Goal: Task Accomplishment & Management: Use online tool/utility

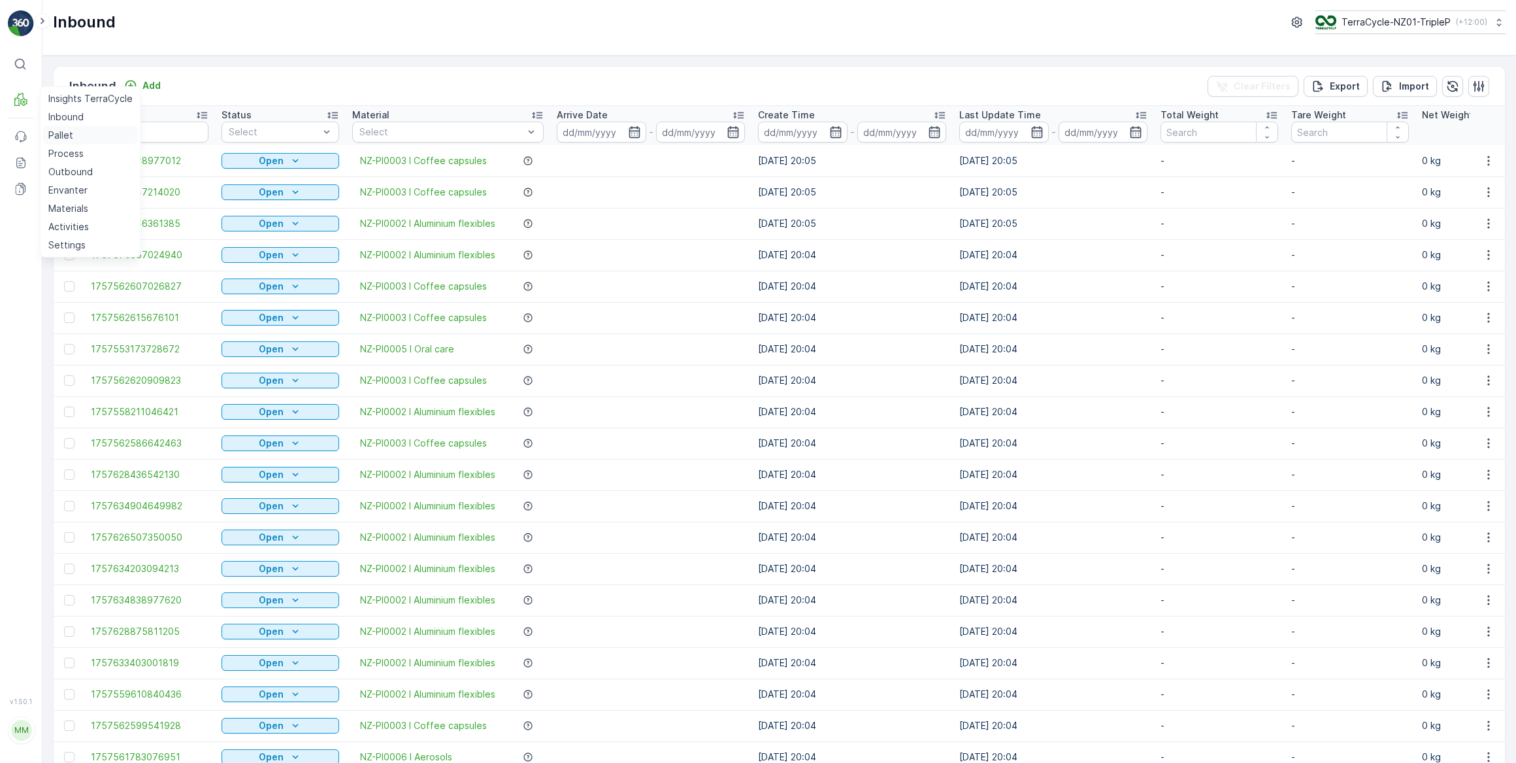
click at [61, 135] on p "Pallet" at bounding box center [60, 135] width 25 height 13
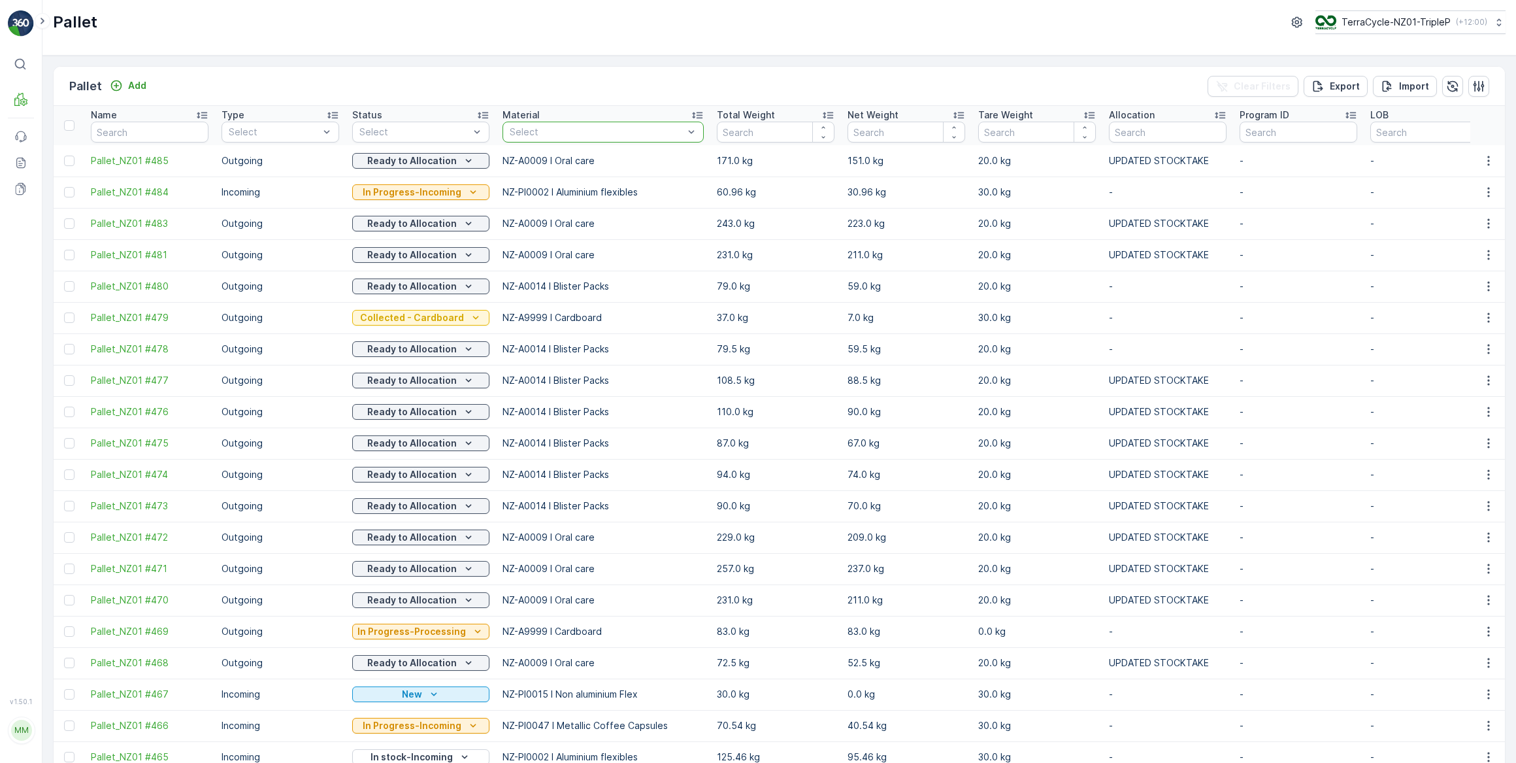
click at [585, 129] on div at bounding box center [597, 132] width 176 height 10
type input "PPE"
click at [576, 199] on p "NZ-A0064 I PPE" at bounding box center [560, 198] width 73 height 13
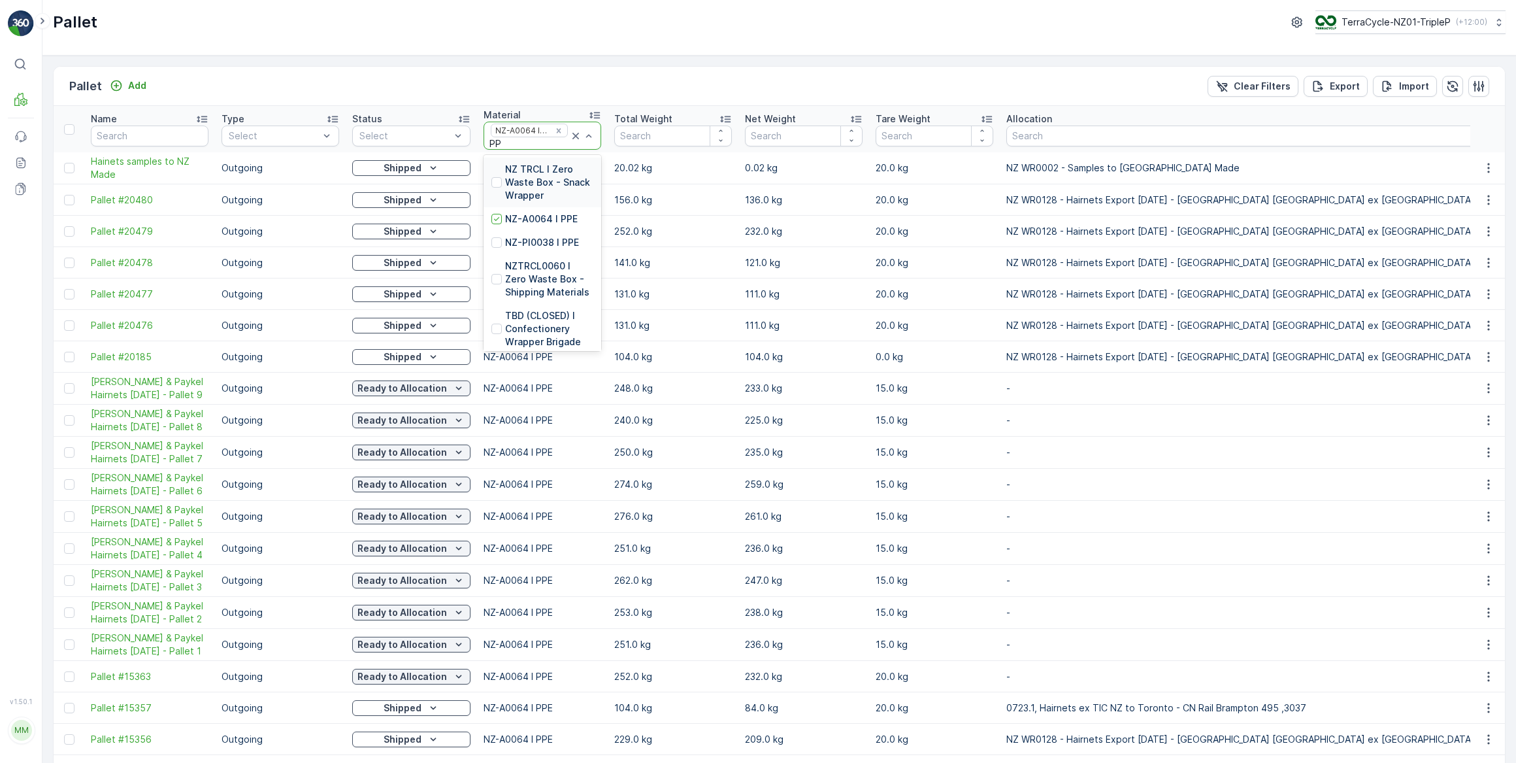
type input "PPE"
click at [496, 242] on div at bounding box center [497, 242] width 10 height 10
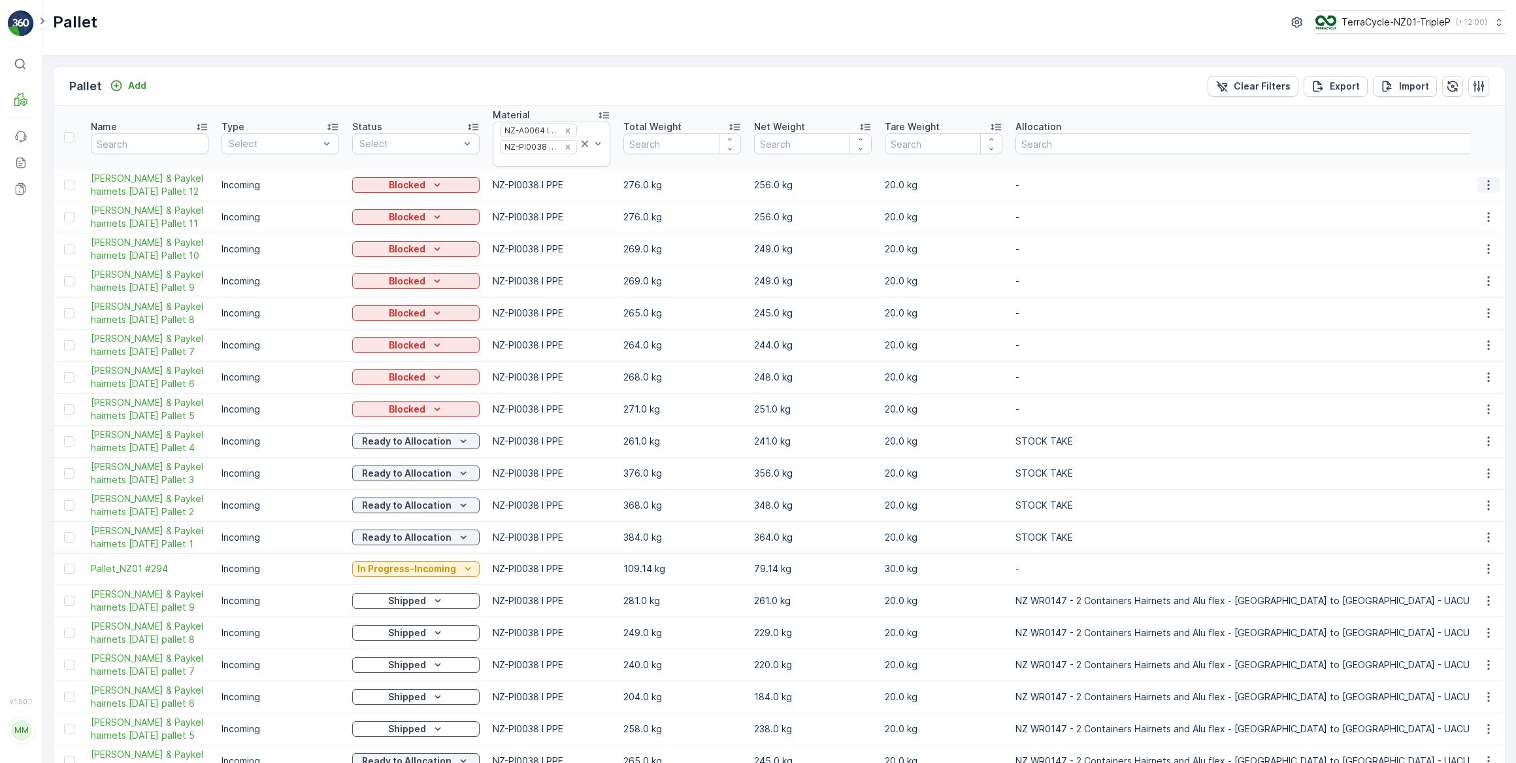
click at [1485, 186] on icon "button" at bounding box center [1488, 184] width 13 height 13
click at [1456, 278] on span "Print QR" at bounding box center [1453, 276] width 36 height 13
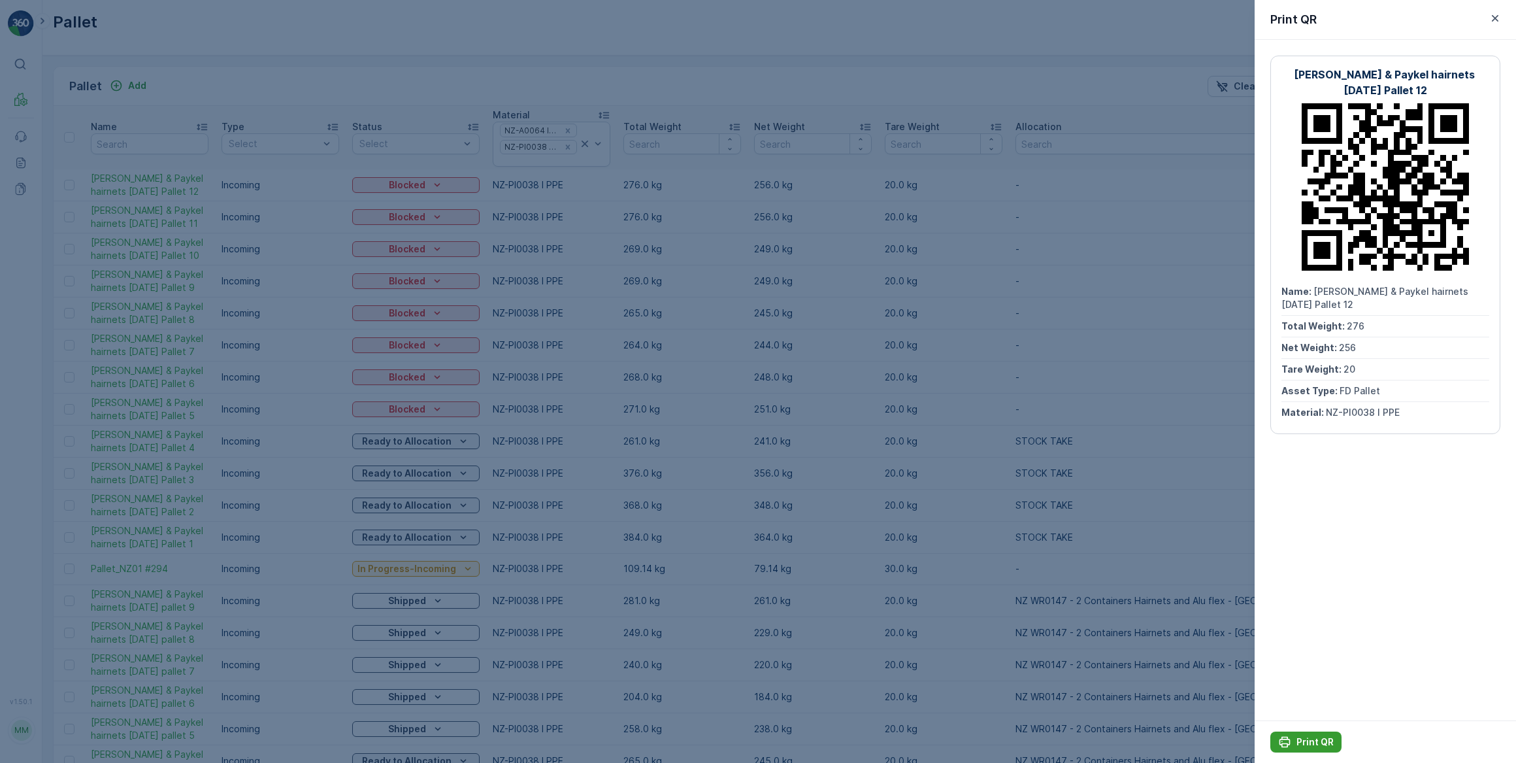
click at [1308, 743] on p "Print QR" at bounding box center [1315, 741] width 37 height 13
click at [1497, 16] on icon "button" at bounding box center [1495, 18] width 7 height 7
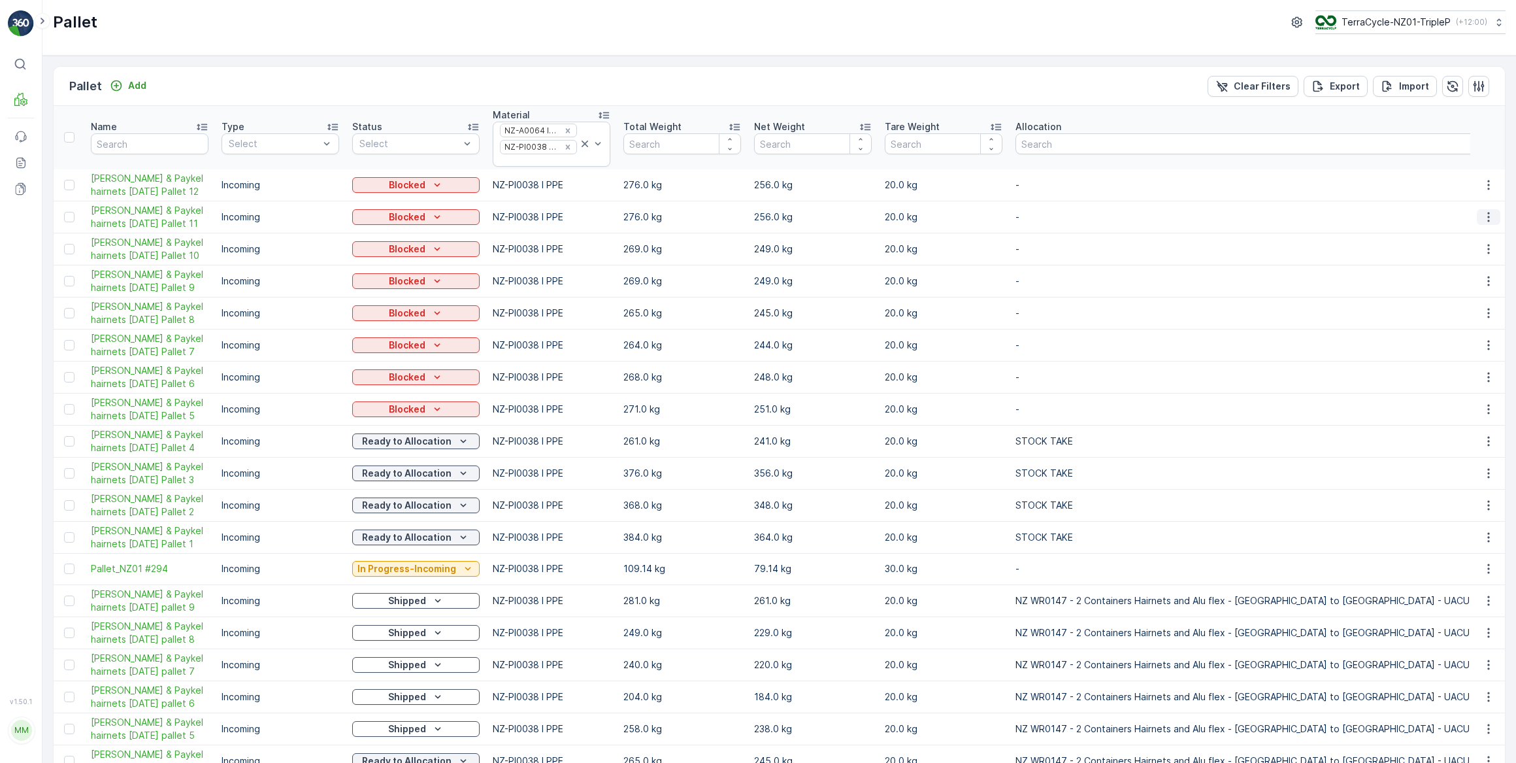
click at [1486, 213] on icon "button" at bounding box center [1488, 216] width 13 height 13
click at [1458, 310] on span "Print QR" at bounding box center [1453, 308] width 36 height 13
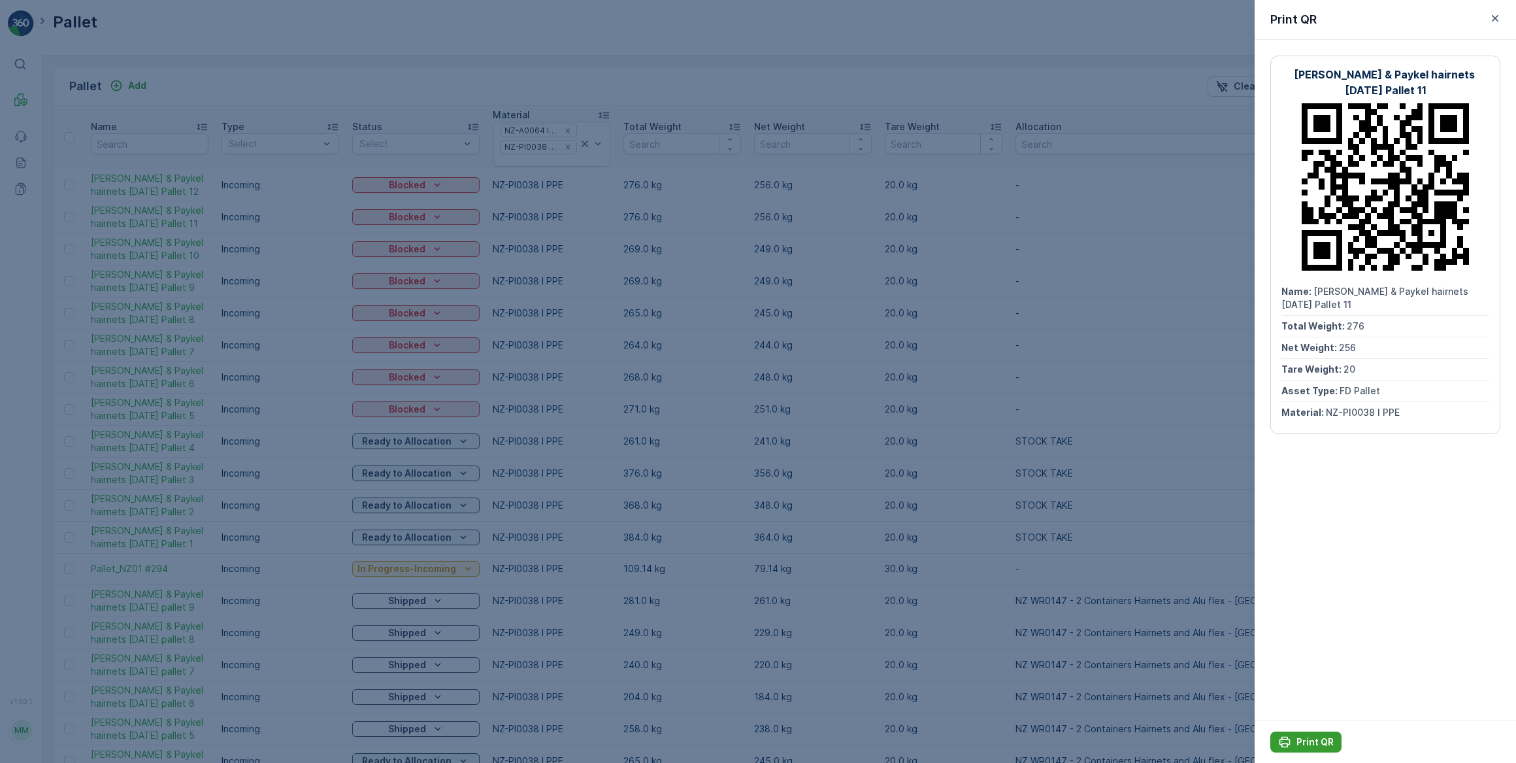
click at [1303, 741] on p "Print QR" at bounding box center [1315, 741] width 37 height 13
click at [1495, 17] on icon "button" at bounding box center [1495, 18] width 7 height 7
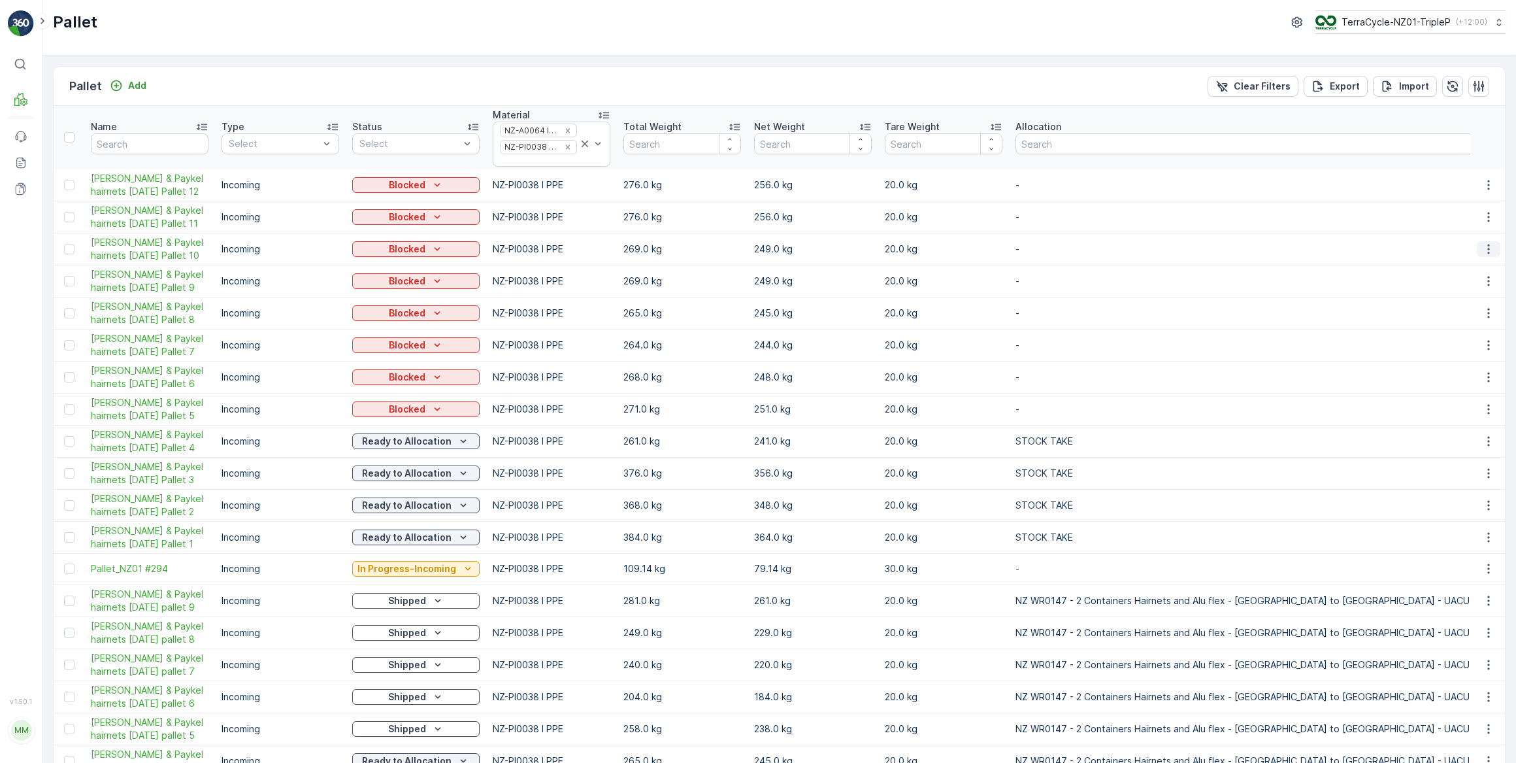
click at [1488, 248] on icon "button" at bounding box center [1489, 249] width 2 height 10
click at [1464, 338] on span "Print QR" at bounding box center [1453, 340] width 36 height 13
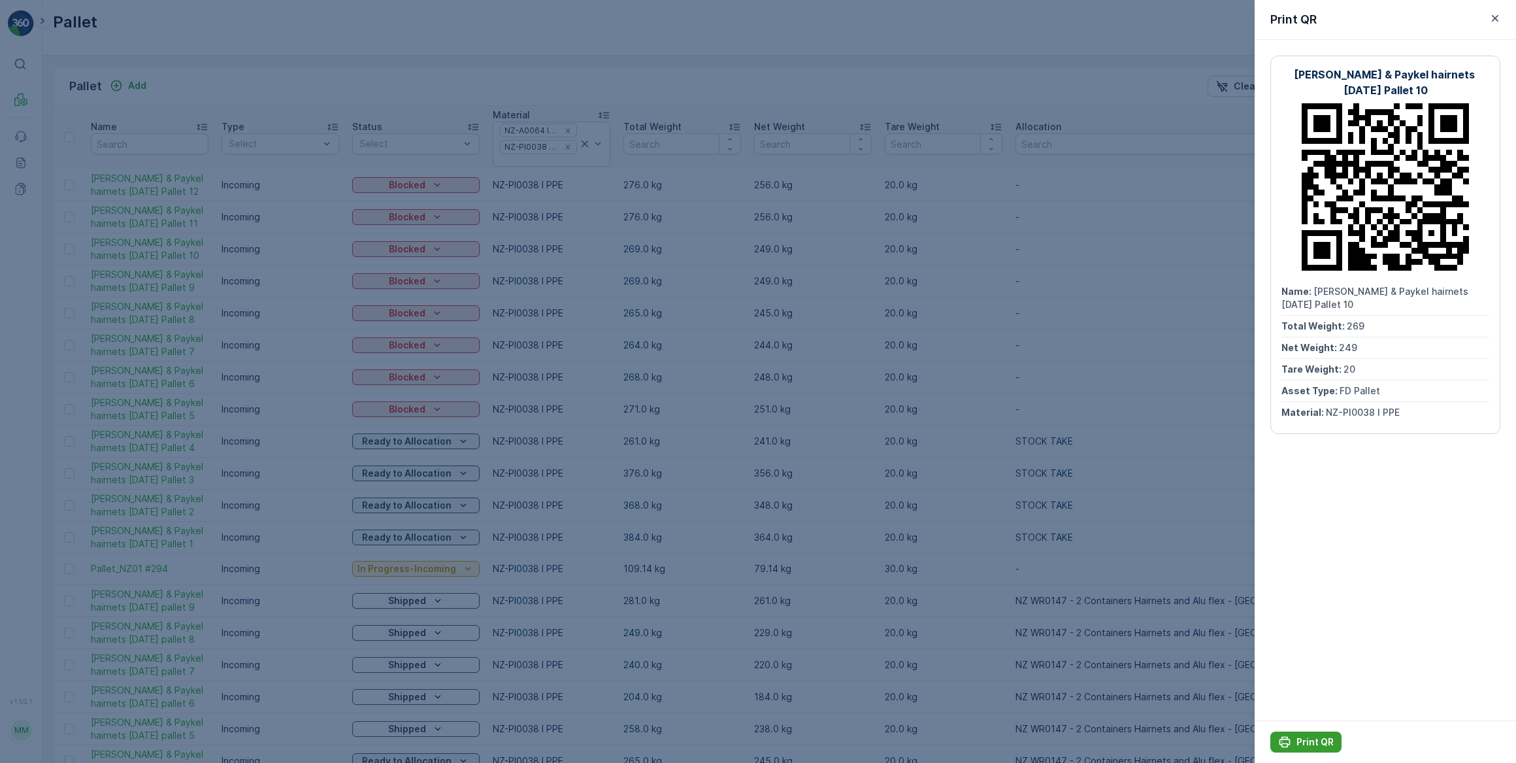
click at [1313, 738] on p "Print QR" at bounding box center [1315, 741] width 37 height 13
drag, startPoint x: 1496, startPoint y: 16, endPoint x: 1494, endPoint y: 23, distance: 7.5
click at [1497, 19] on icon "button" at bounding box center [1495, 18] width 13 height 13
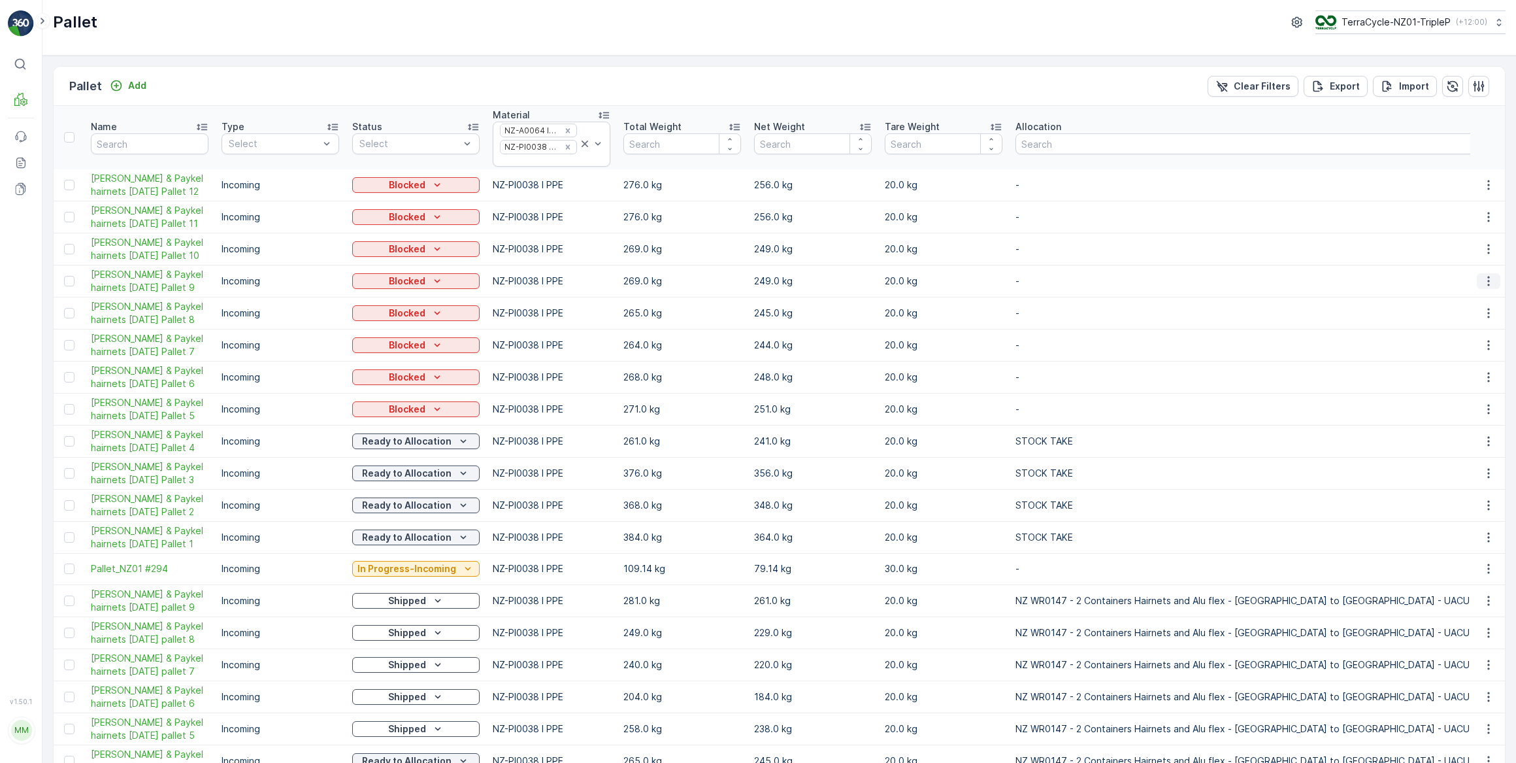
click at [1487, 280] on icon "button" at bounding box center [1488, 281] width 13 height 13
click at [1451, 376] on span "Print QR" at bounding box center [1453, 372] width 36 height 13
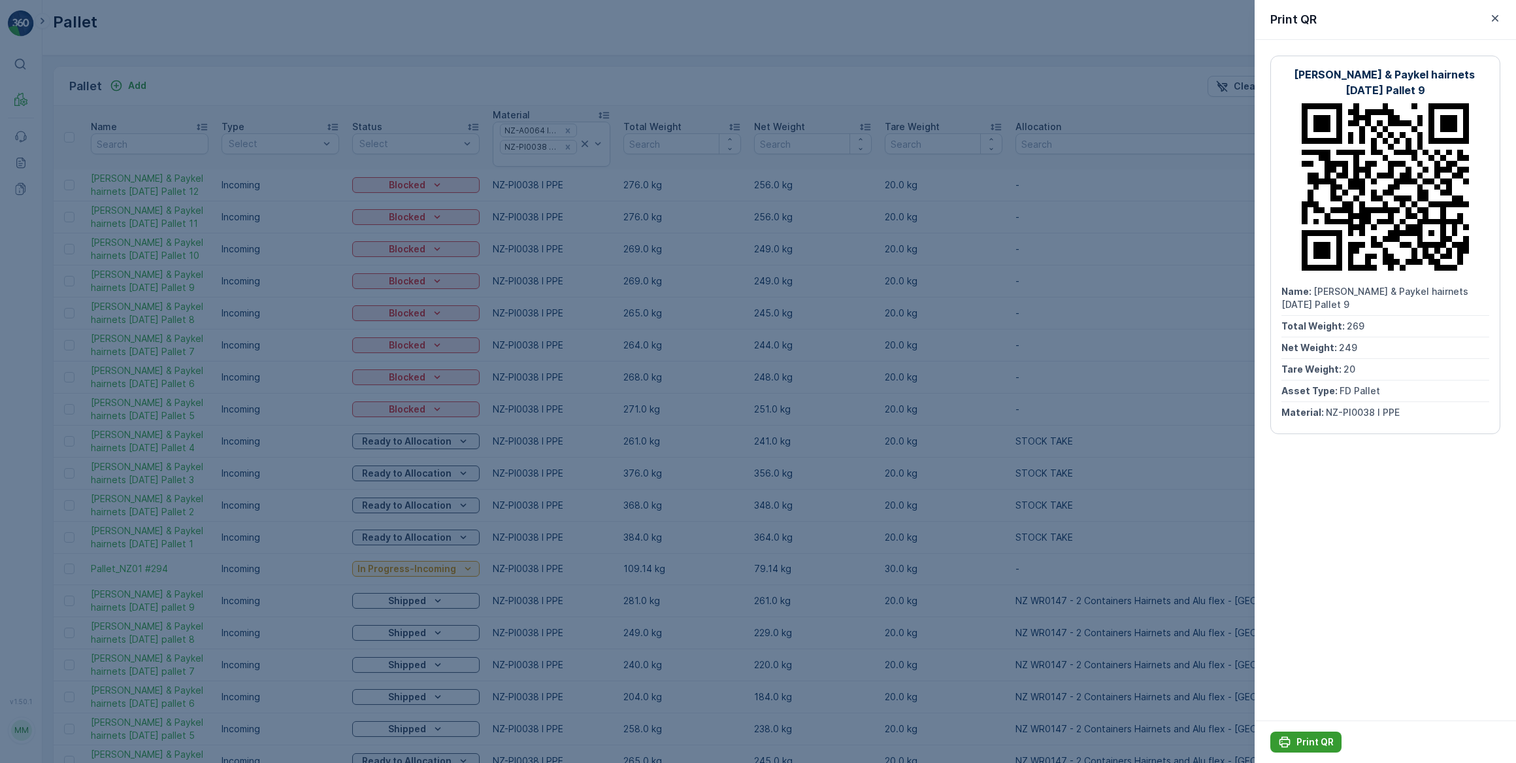
click at [1305, 744] on p "Print QR" at bounding box center [1315, 741] width 37 height 13
click at [1495, 14] on icon "button" at bounding box center [1495, 18] width 13 height 13
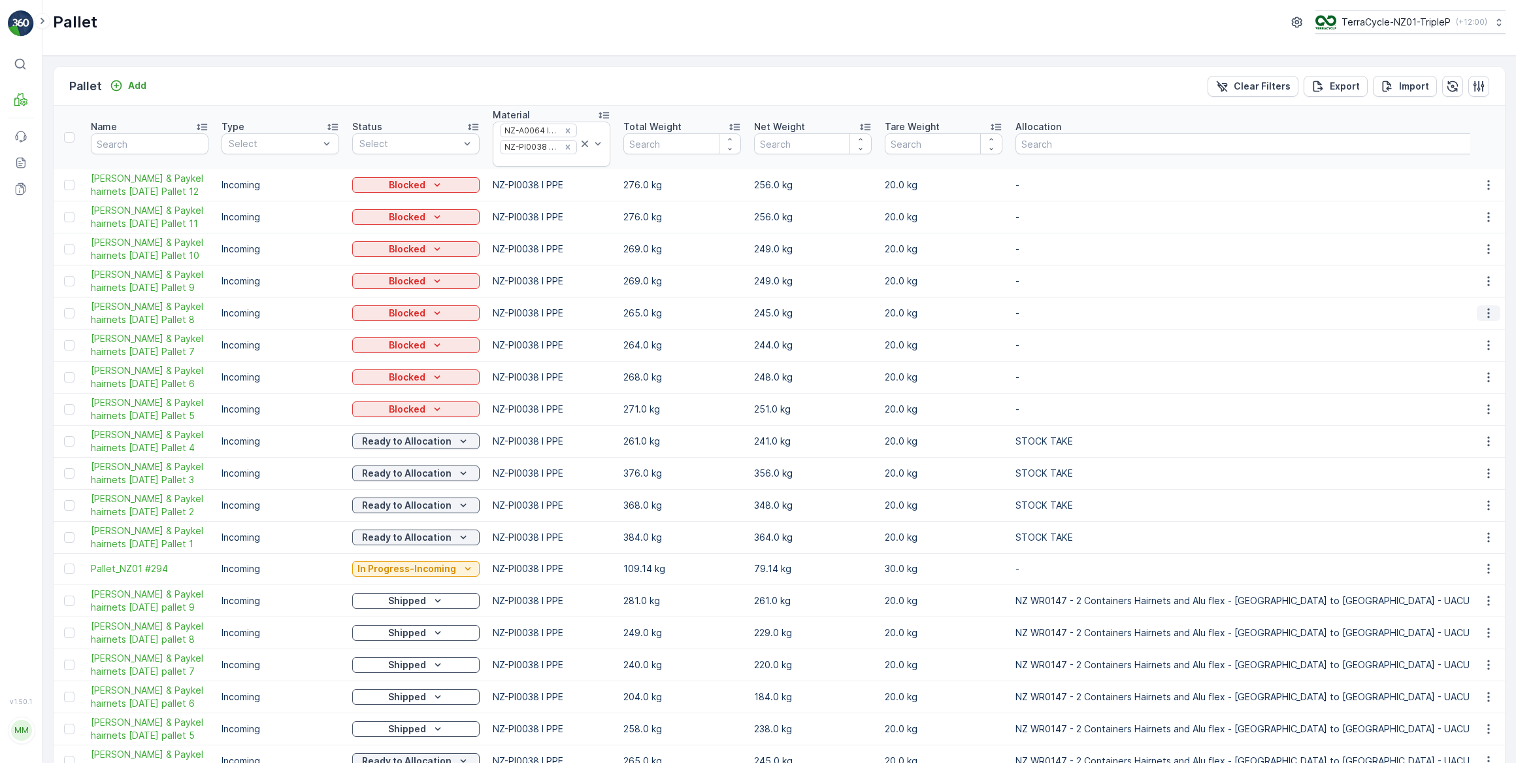
click at [1487, 307] on icon "button" at bounding box center [1488, 313] width 13 height 13
click at [1458, 405] on span "Print QR" at bounding box center [1453, 404] width 36 height 13
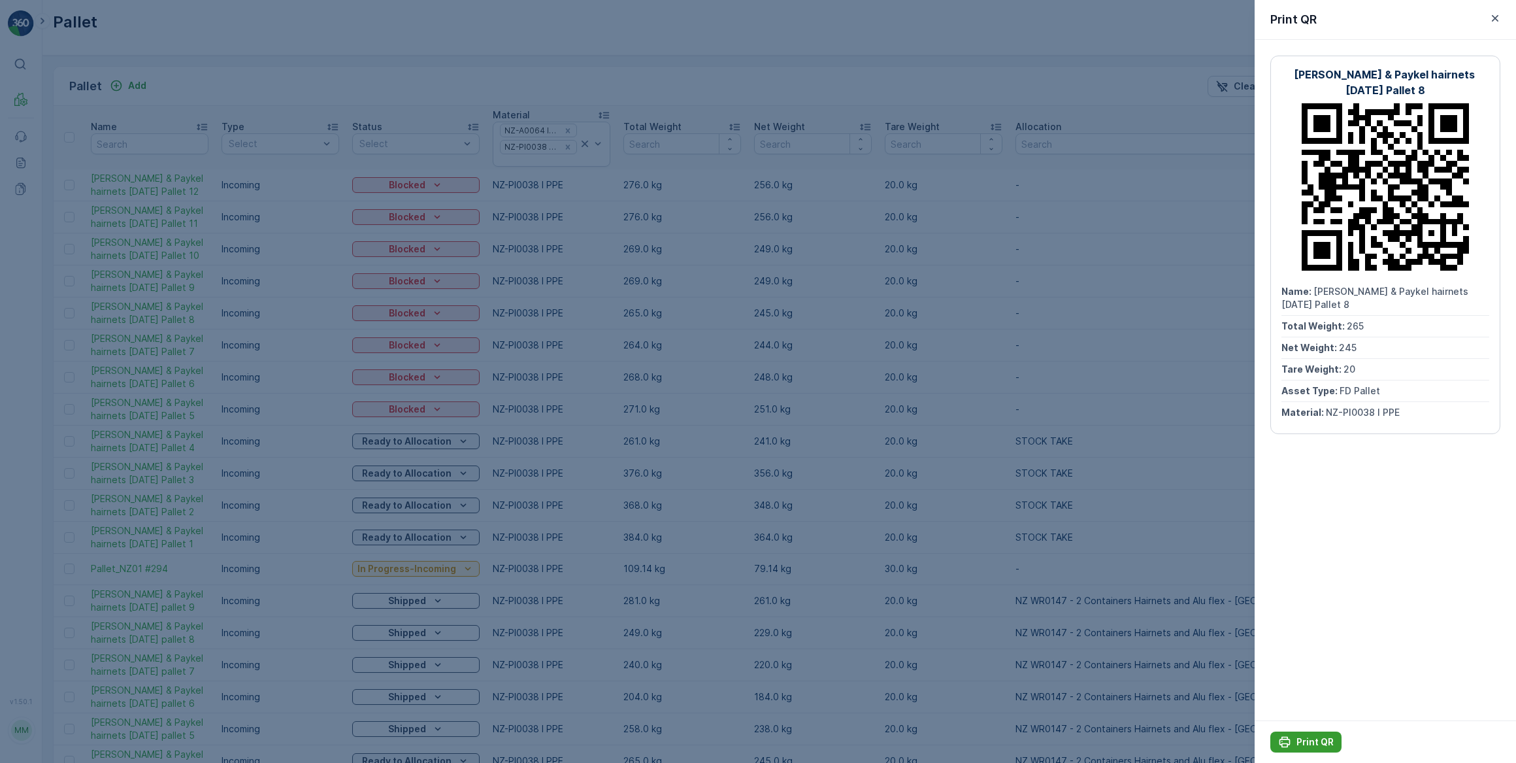
click at [1315, 743] on p "Print QR" at bounding box center [1315, 741] width 37 height 13
click at [1495, 18] on icon "button" at bounding box center [1495, 18] width 13 height 13
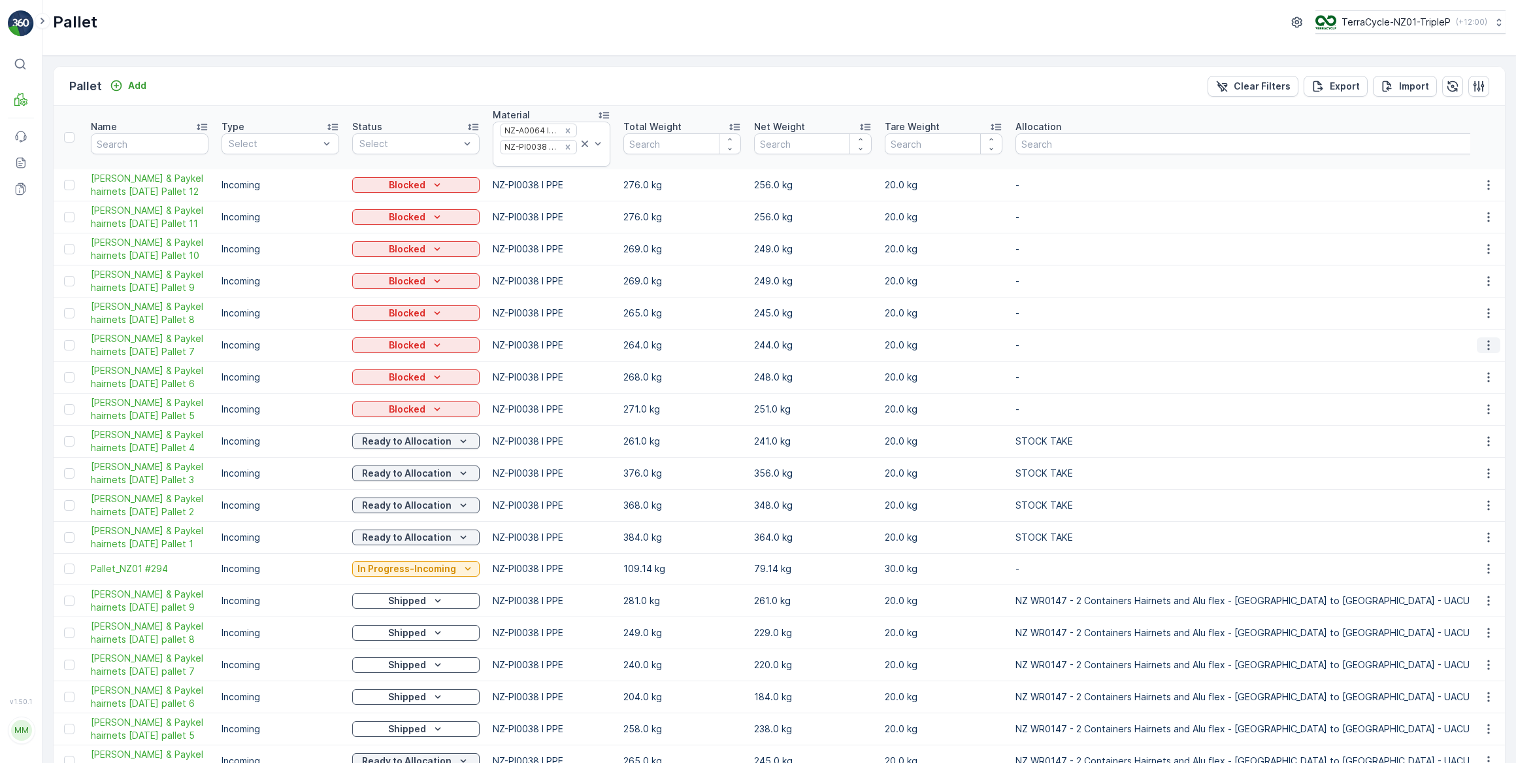
click at [1486, 346] on icon "button" at bounding box center [1488, 345] width 13 height 13
click at [1461, 438] on span "Print QR" at bounding box center [1453, 436] width 36 height 13
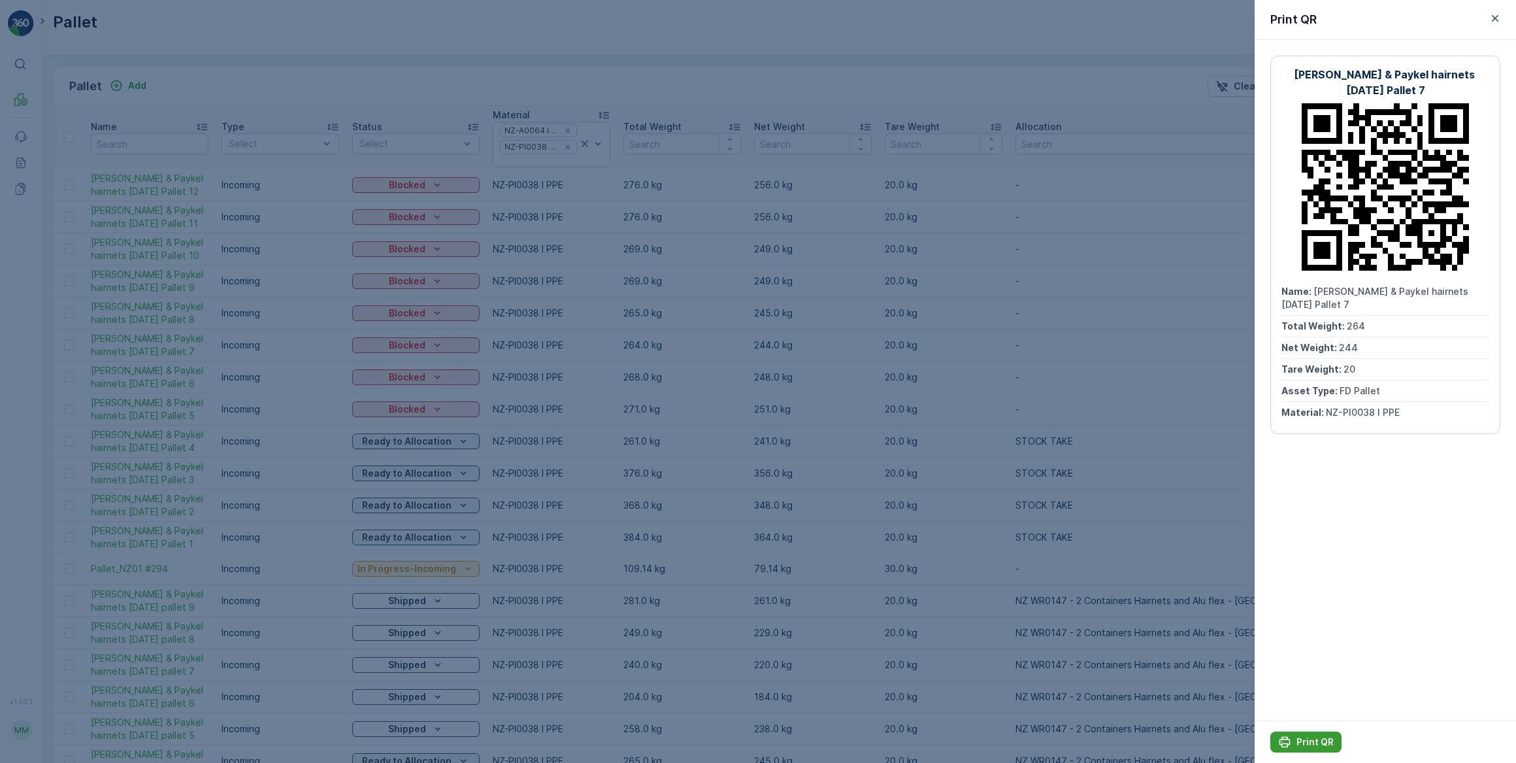
click at [1305, 745] on p "Print QR" at bounding box center [1315, 741] width 37 height 13
click at [1495, 19] on icon "button" at bounding box center [1495, 18] width 7 height 7
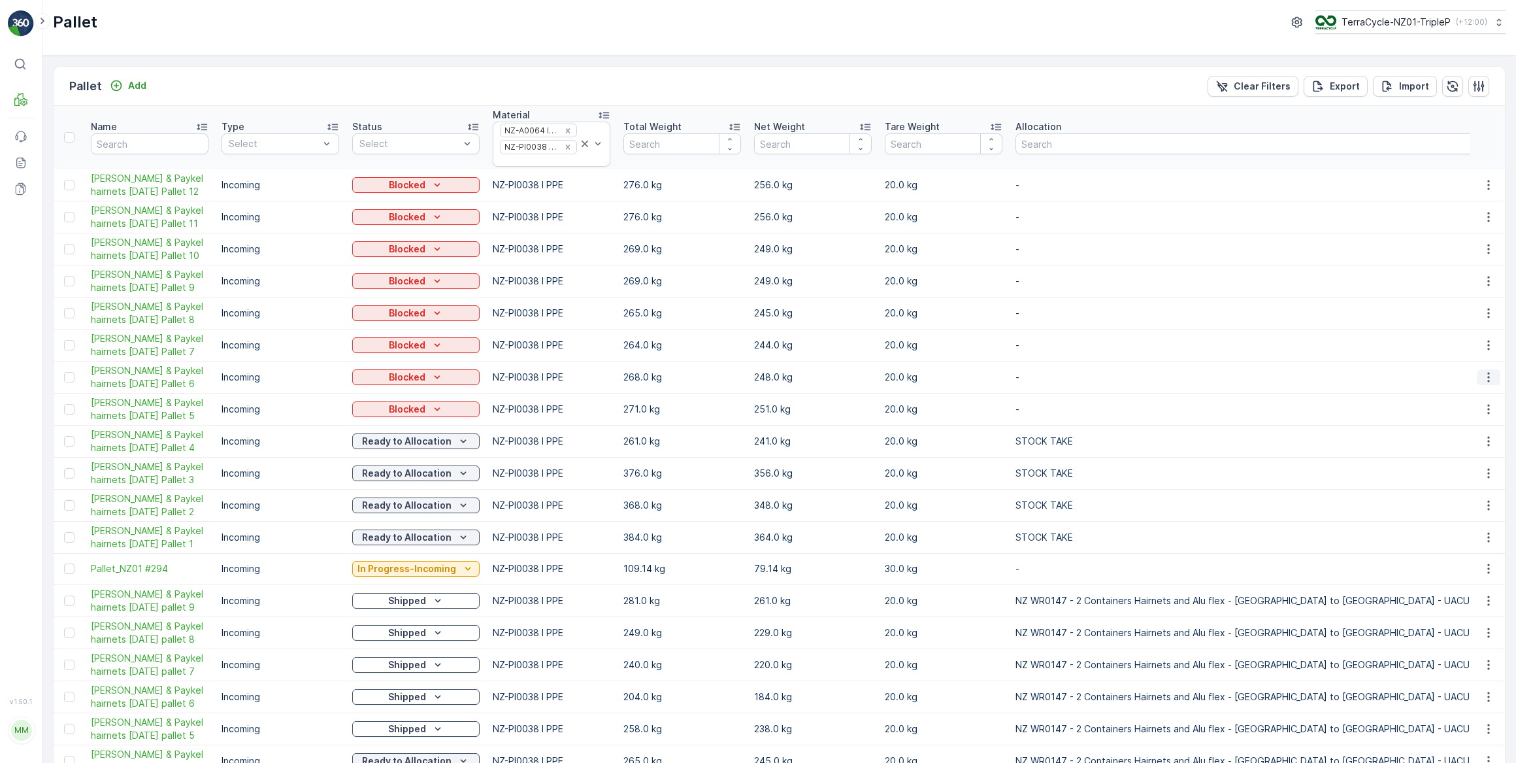
click at [1482, 379] on icon "button" at bounding box center [1488, 377] width 13 height 13
click at [1467, 469] on span "Print QR" at bounding box center [1453, 468] width 36 height 13
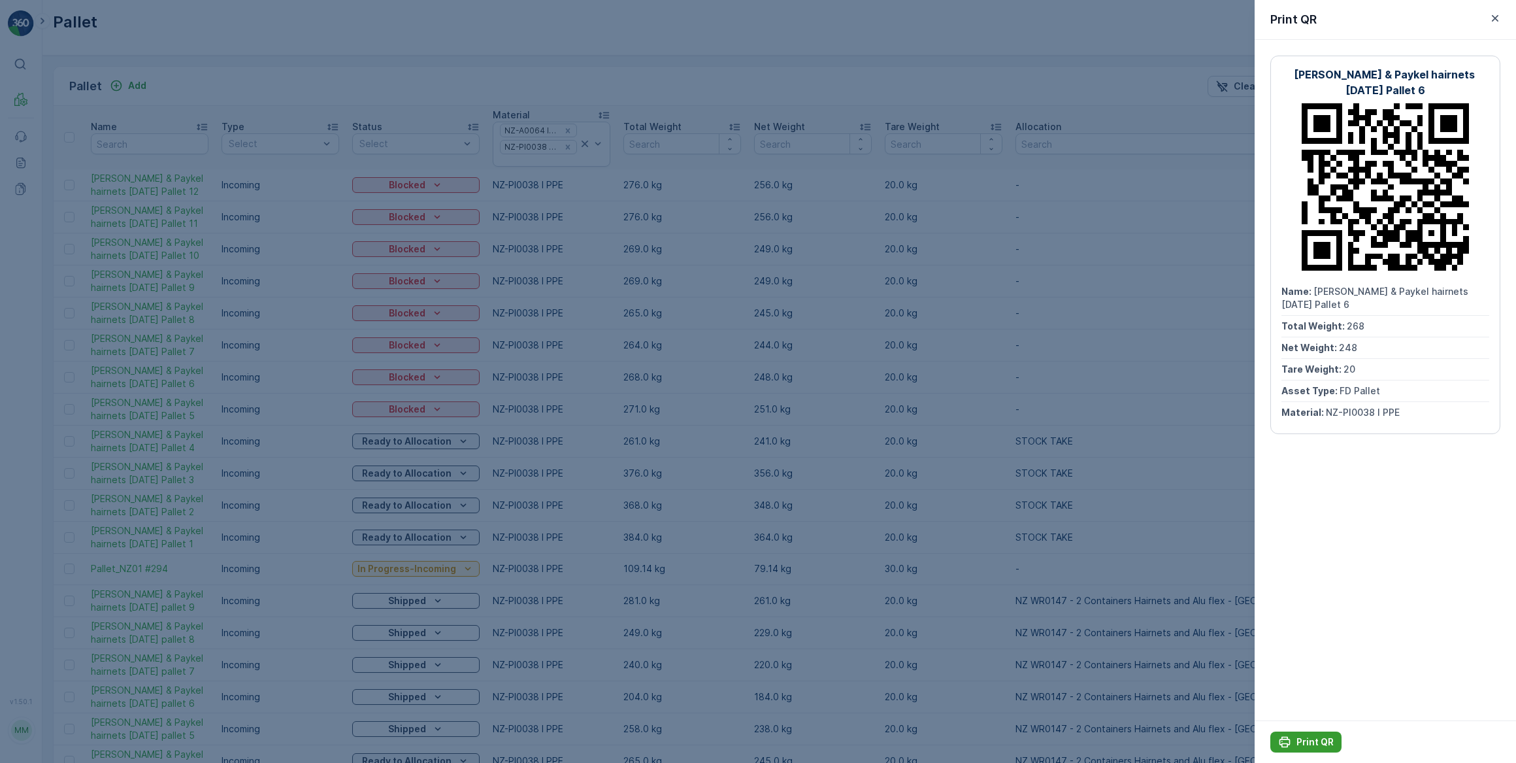
click at [1321, 739] on p "Print QR" at bounding box center [1315, 741] width 37 height 13
click at [1495, 16] on icon "button" at bounding box center [1495, 18] width 13 height 13
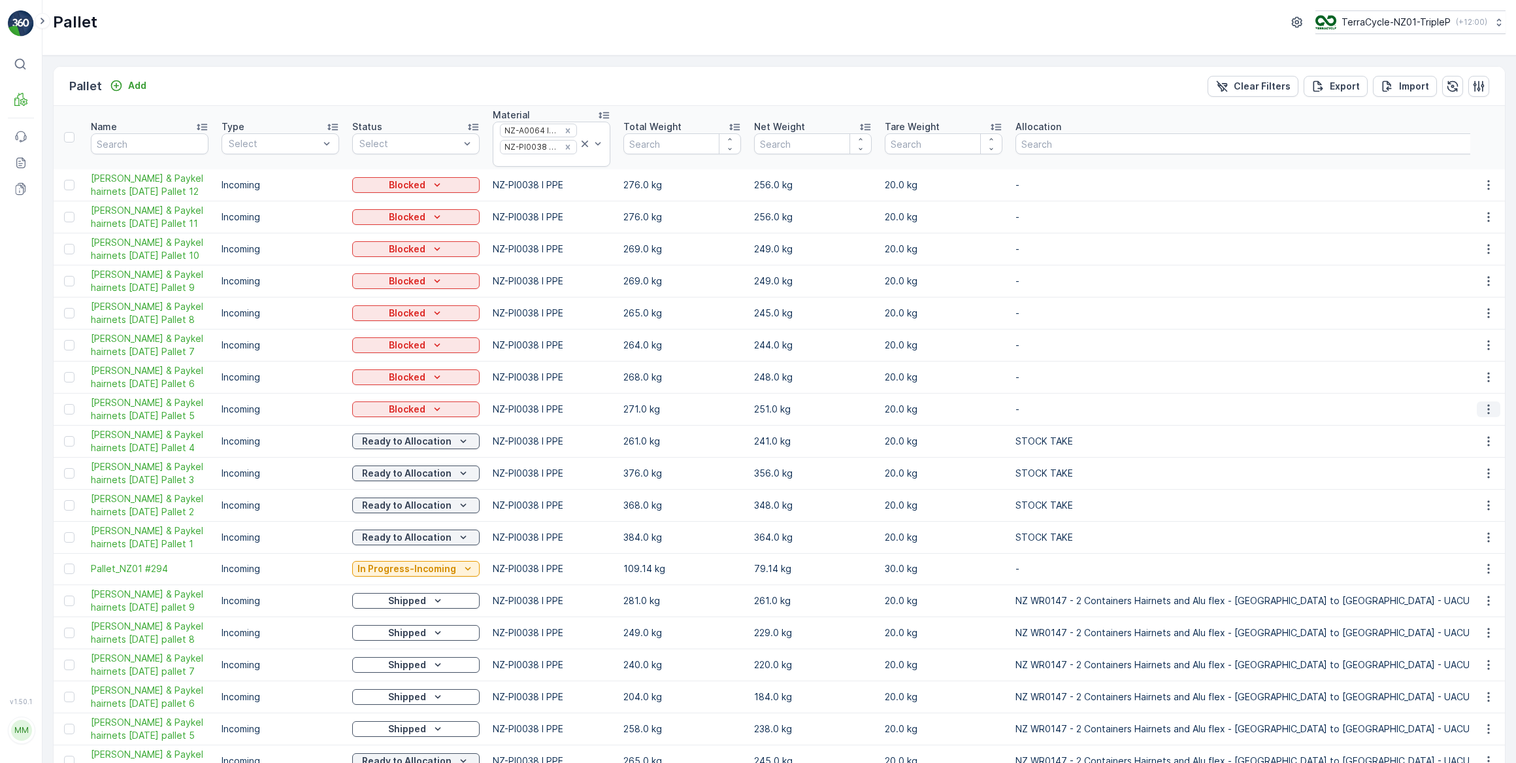
click at [1488, 407] on icon "button" at bounding box center [1489, 409] width 2 height 10
click at [1451, 501] on span "Print QR" at bounding box center [1453, 499] width 36 height 13
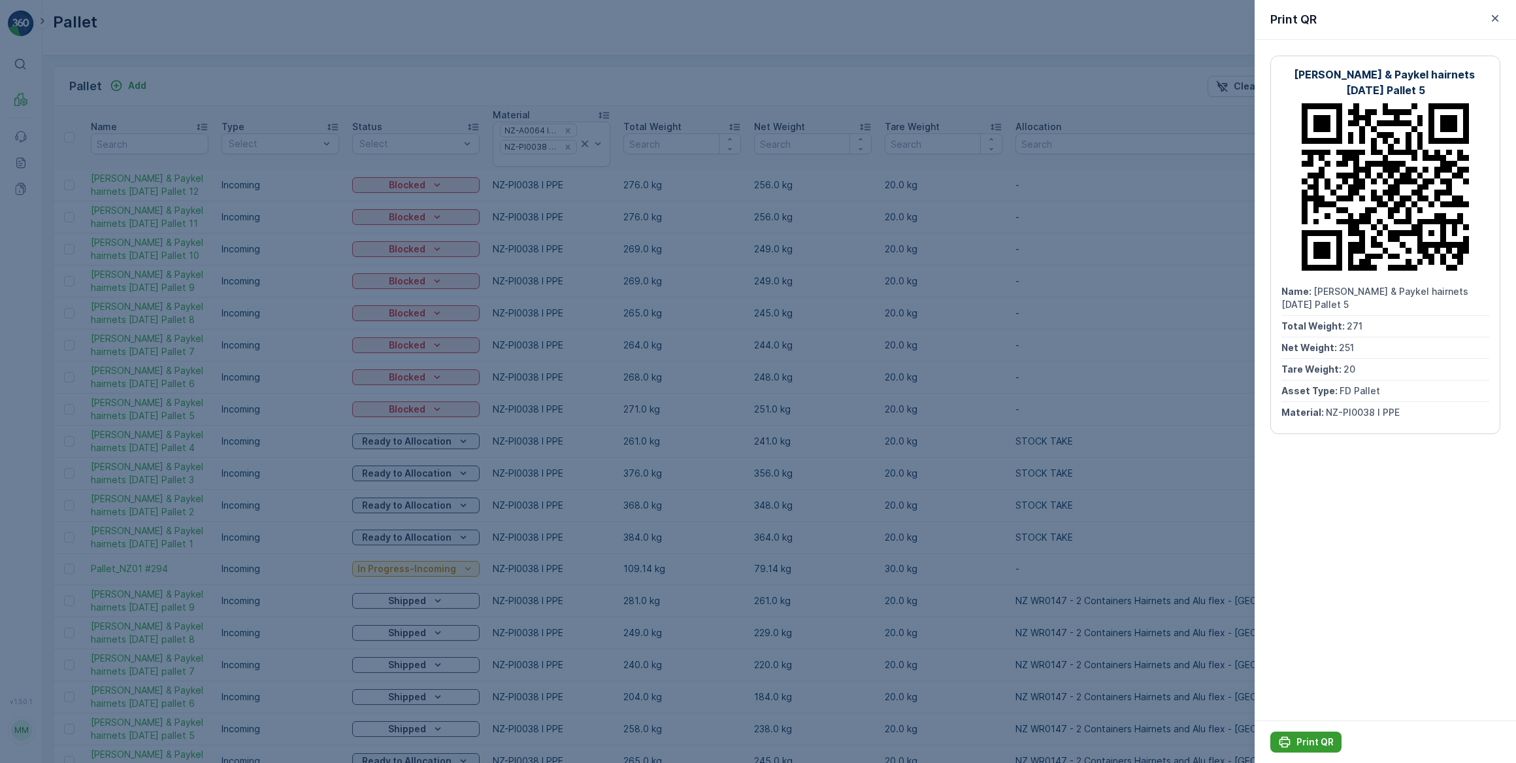
click at [1307, 740] on p "Print QR" at bounding box center [1315, 741] width 37 height 13
click at [1495, 16] on icon "button" at bounding box center [1495, 18] width 13 height 13
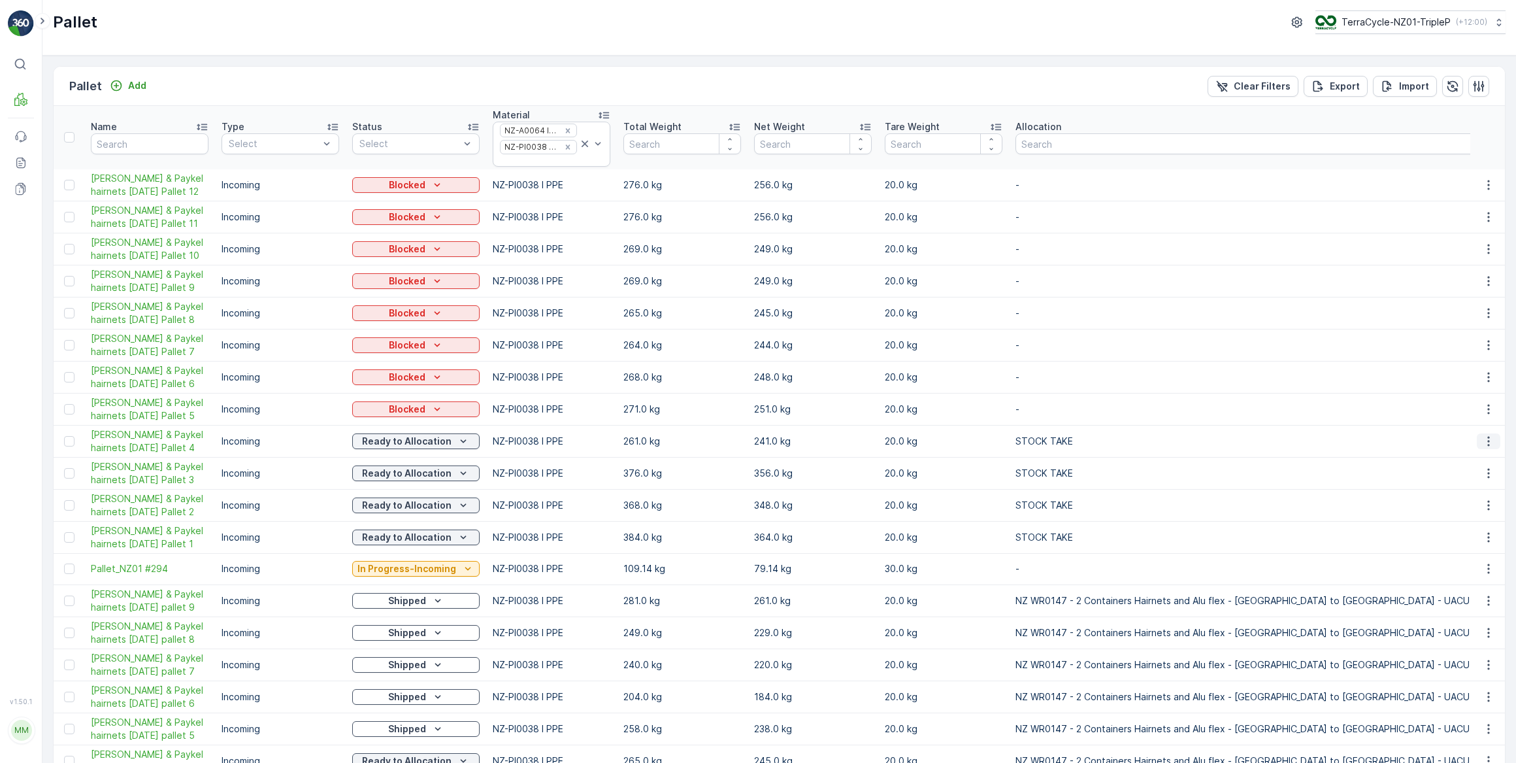
click at [1486, 441] on icon "button" at bounding box center [1488, 441] width 13 height 13
click at [1461, 532] on span "Print QR" at bounding box center [1453, 532] width 36 height 13
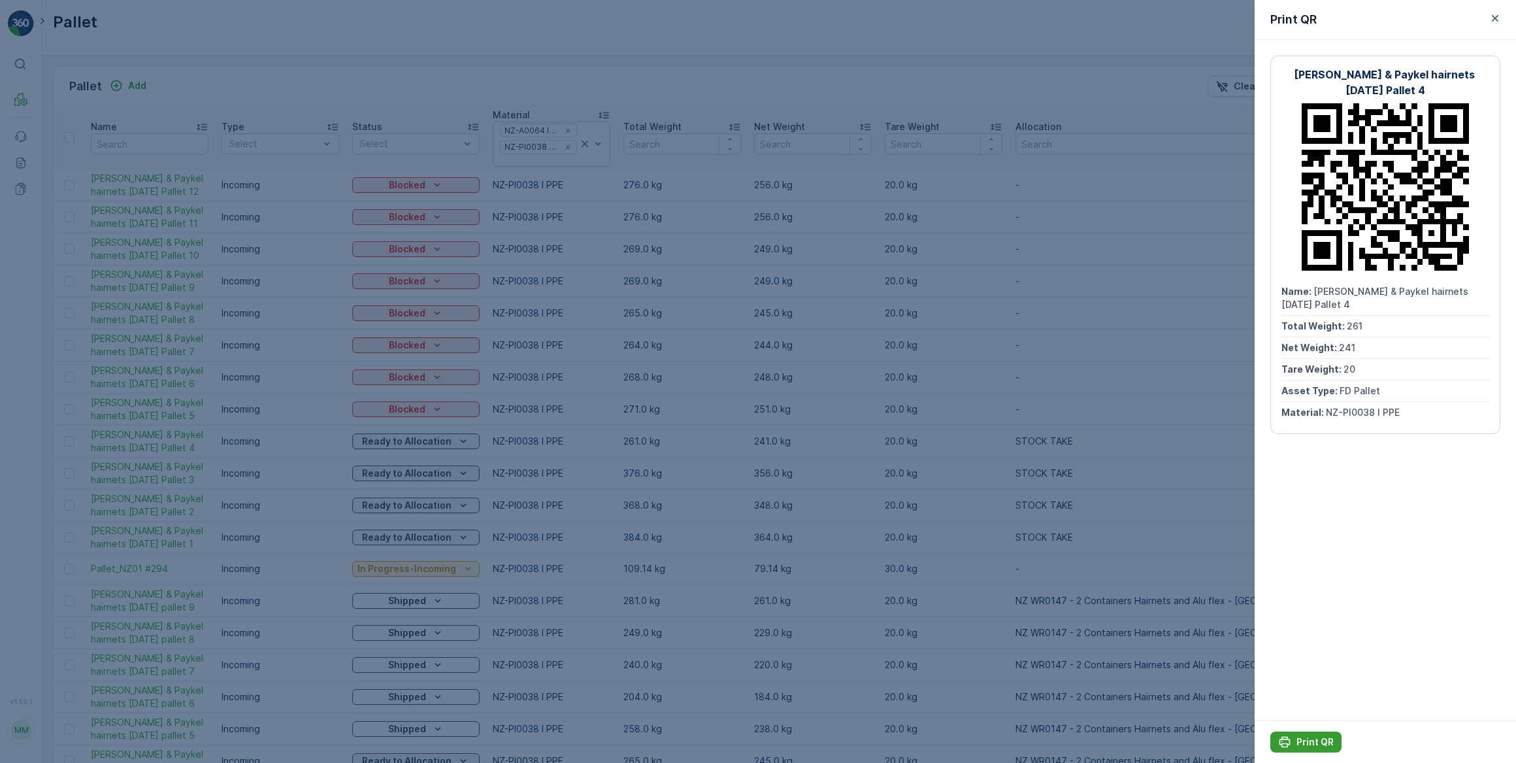
click at [1311, 741] on p "Print QR" at bounding box center [1315, 741] width 37 height 13
click at [1493, 18] on icon "button" at bounding box center [1495, 18] width 13 height 13
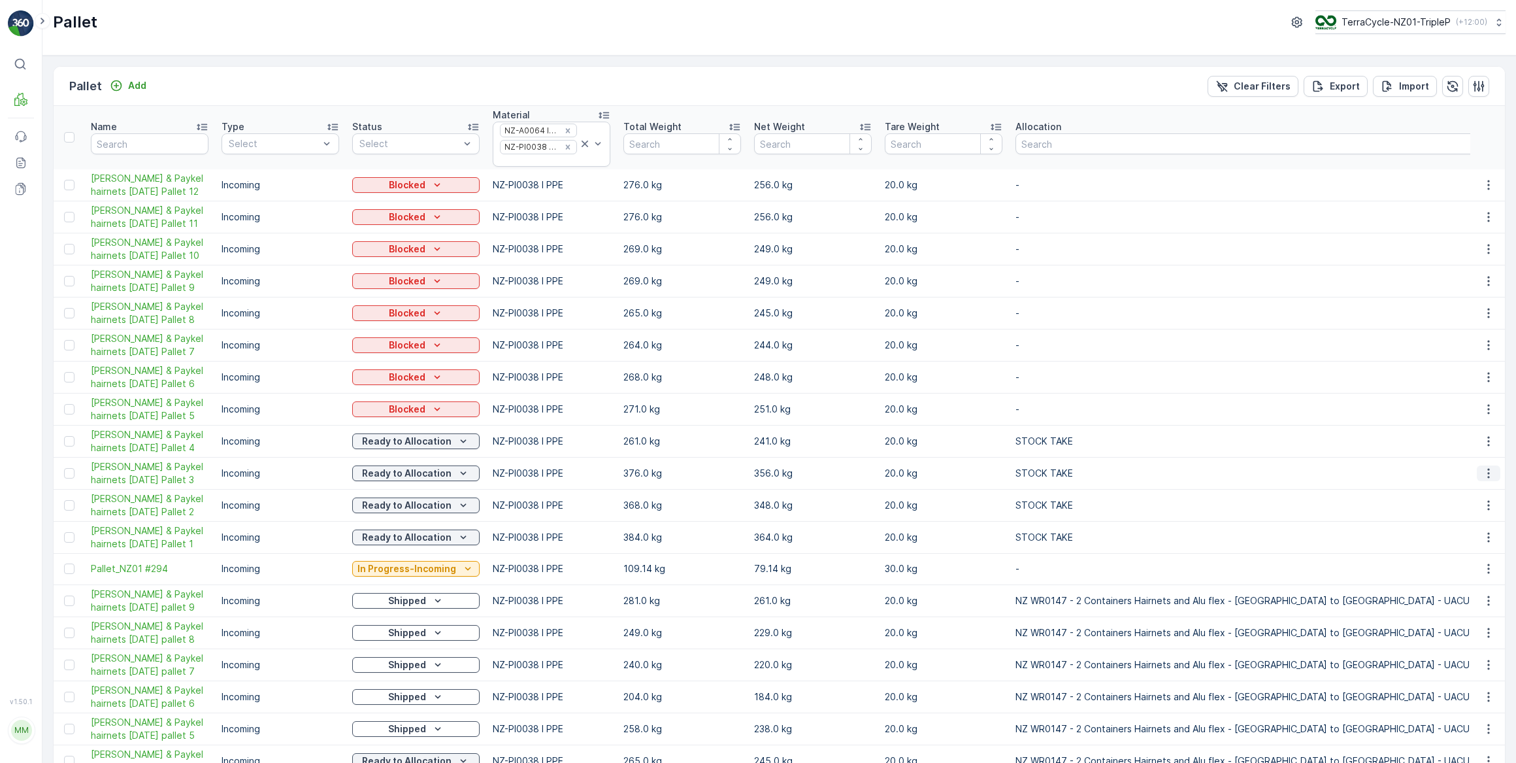
click at [1488, 475] on icon "button" at bounding box center [1489, 473] width 2 height 10
click at [1459, 565] on span "Print QR" at bounding box center [1453, 564] width 36 height 13
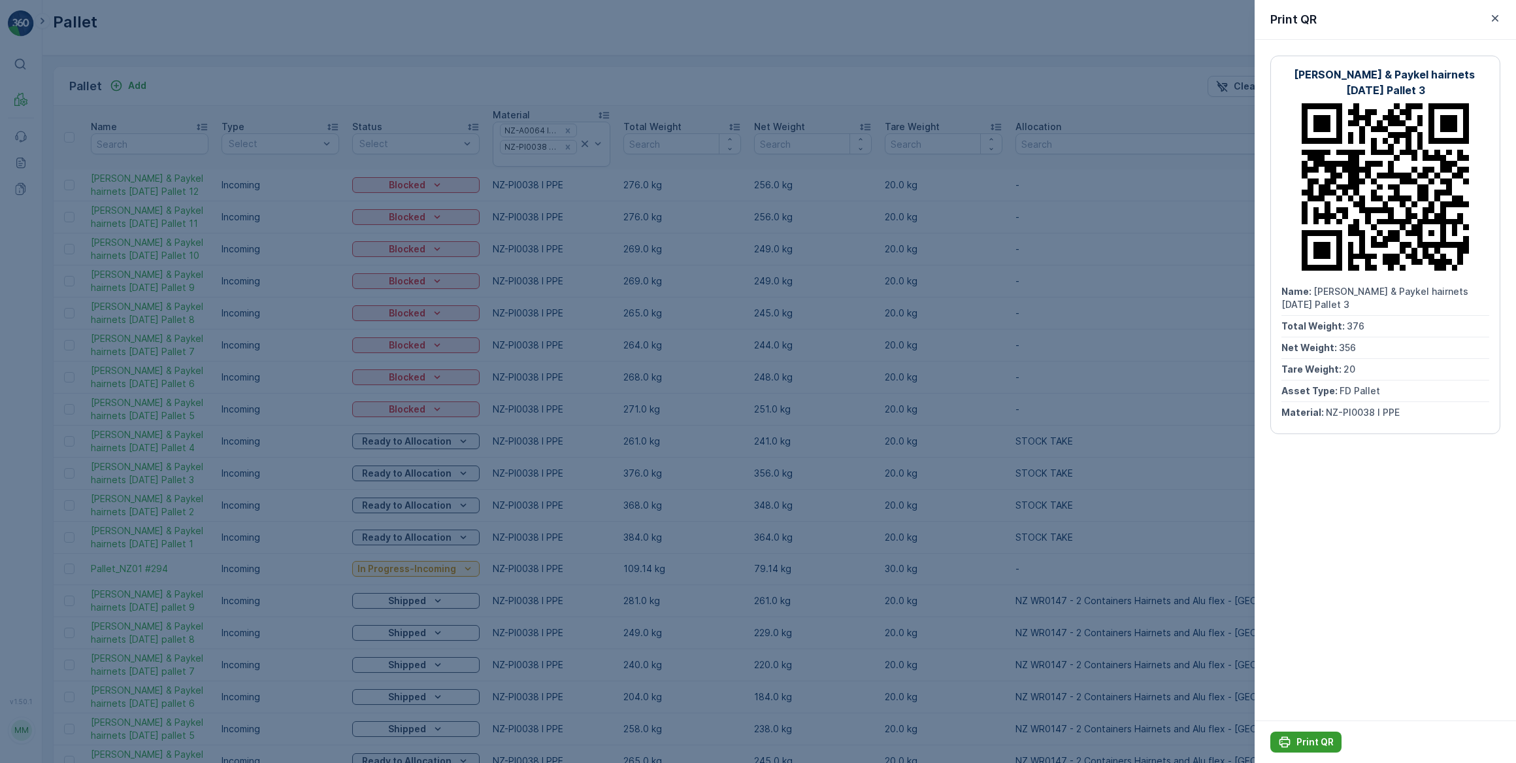
click at [1307, 741] on p "Print QR" at bounding box center [1315, 741] width 37 height 13
click at [1495, 17] on icon "button" at bounding box center [1495, 18] width 13 height 13
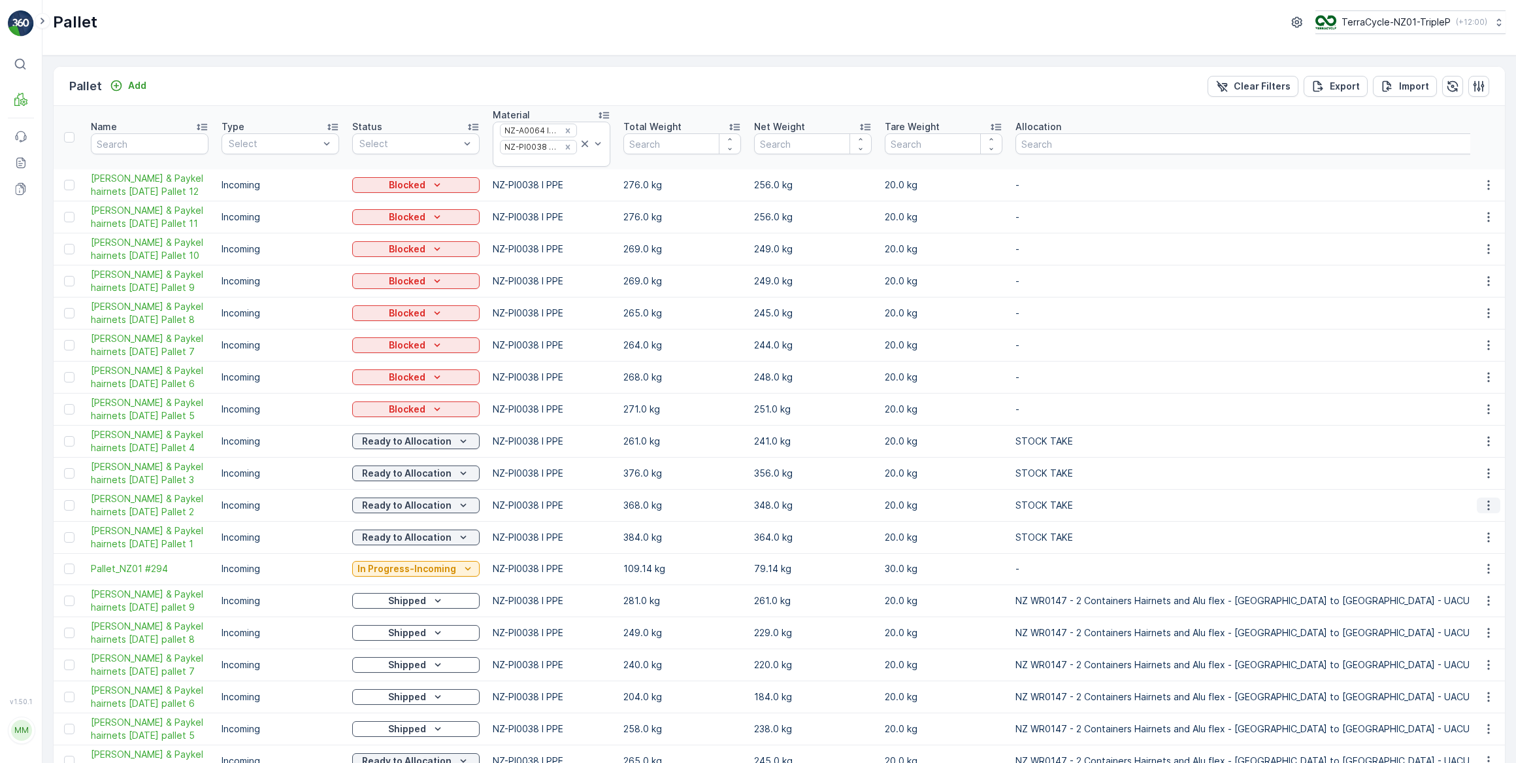
click at [1484, 503] on icon "button" at bounding box center [1488, 505] width 13 height 13
click at [1458, 597] on span "Print QR" at bounding box center [1453, 596] width 36 height 13
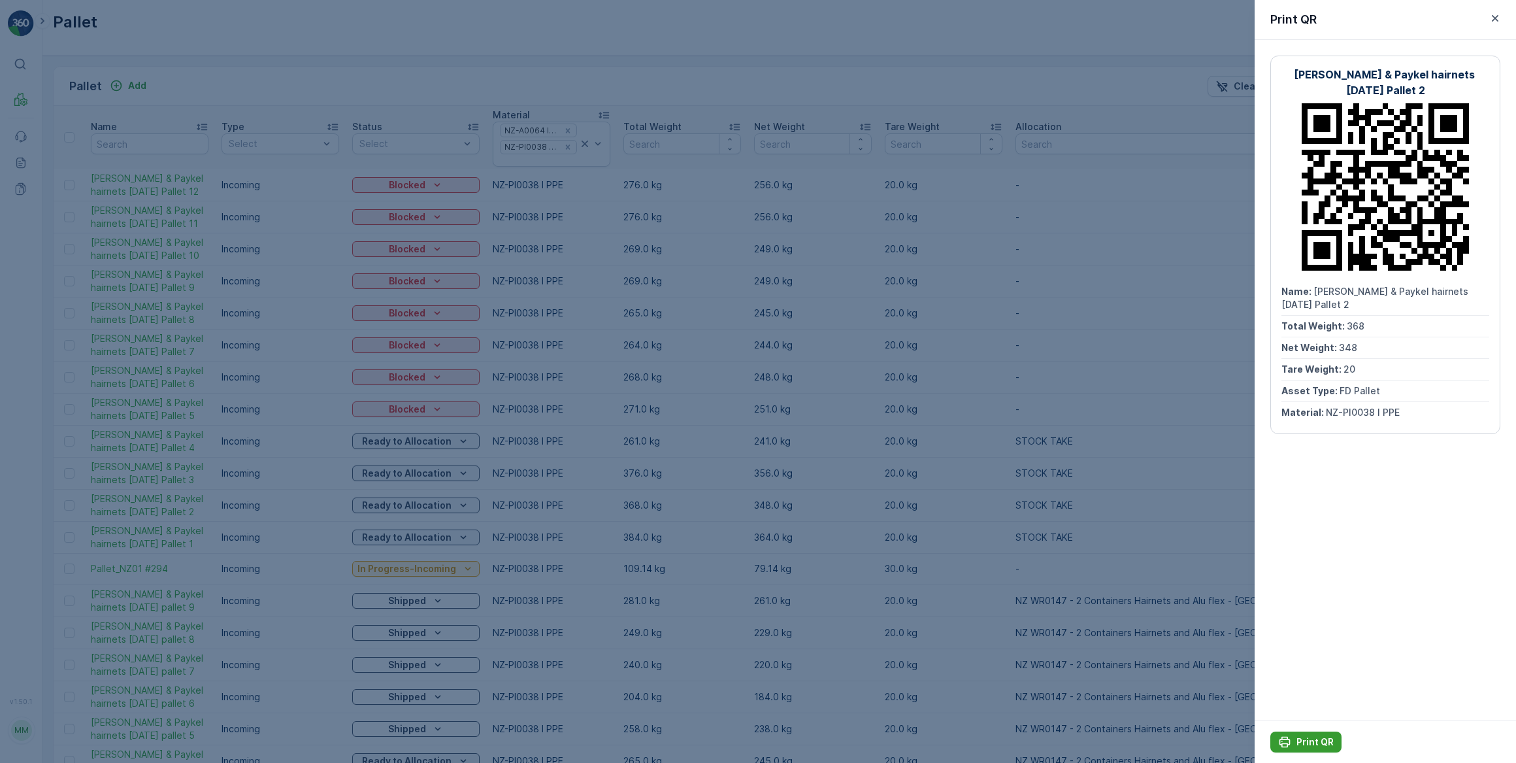
click at [1314, 742] on p "Print QR" at bounding box center [1315, 741] width 37 height 13
click at [1495, 18] on icon "button" at bounding box center [1495, 18] width 7 height 7
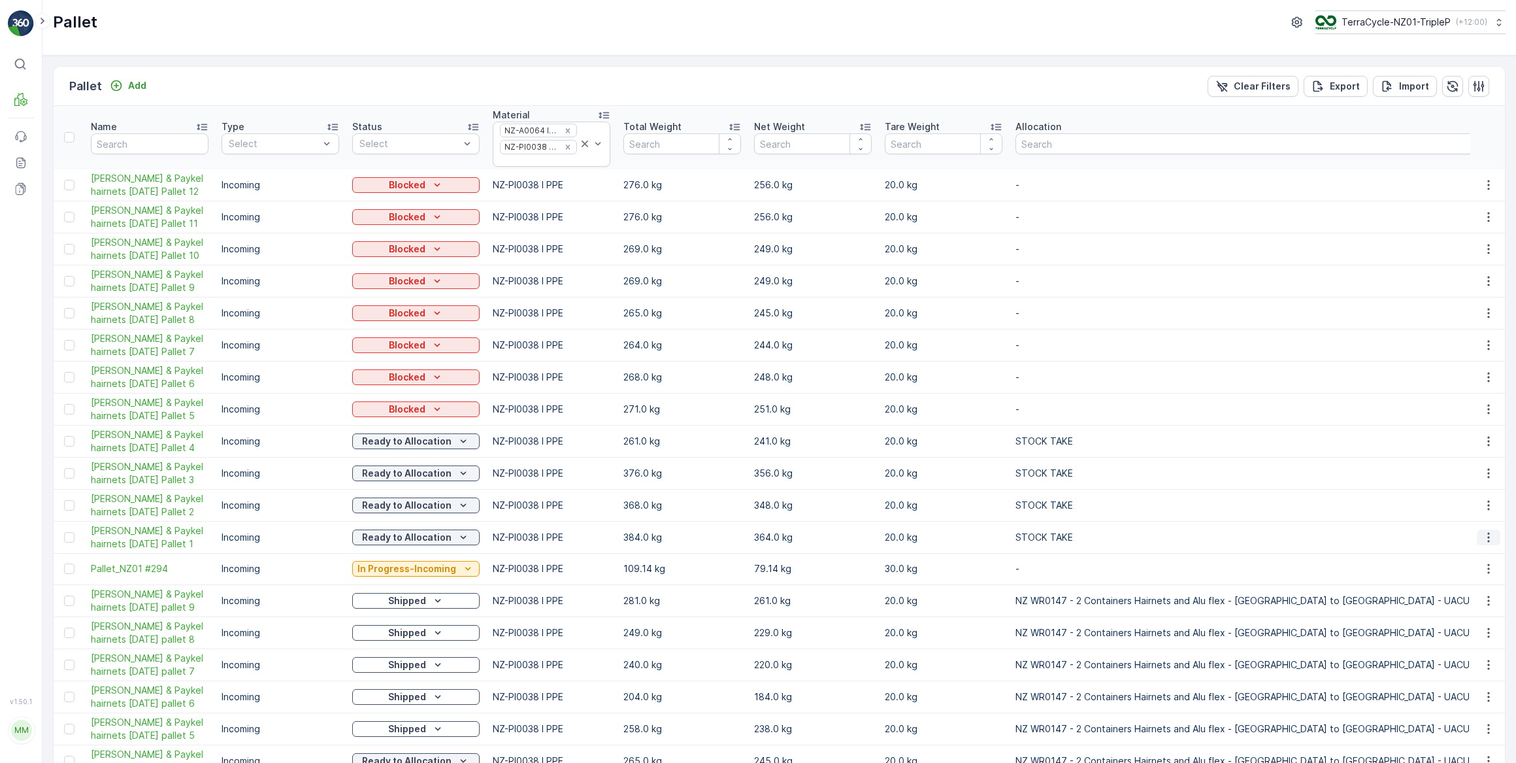
click at [1486, 536] on icon "button" at bounding box center [1488, 537] width 13 height 13
click at [1453, 627] on span "Print QR" at bounding box center [1453, 628] width 36 height 13
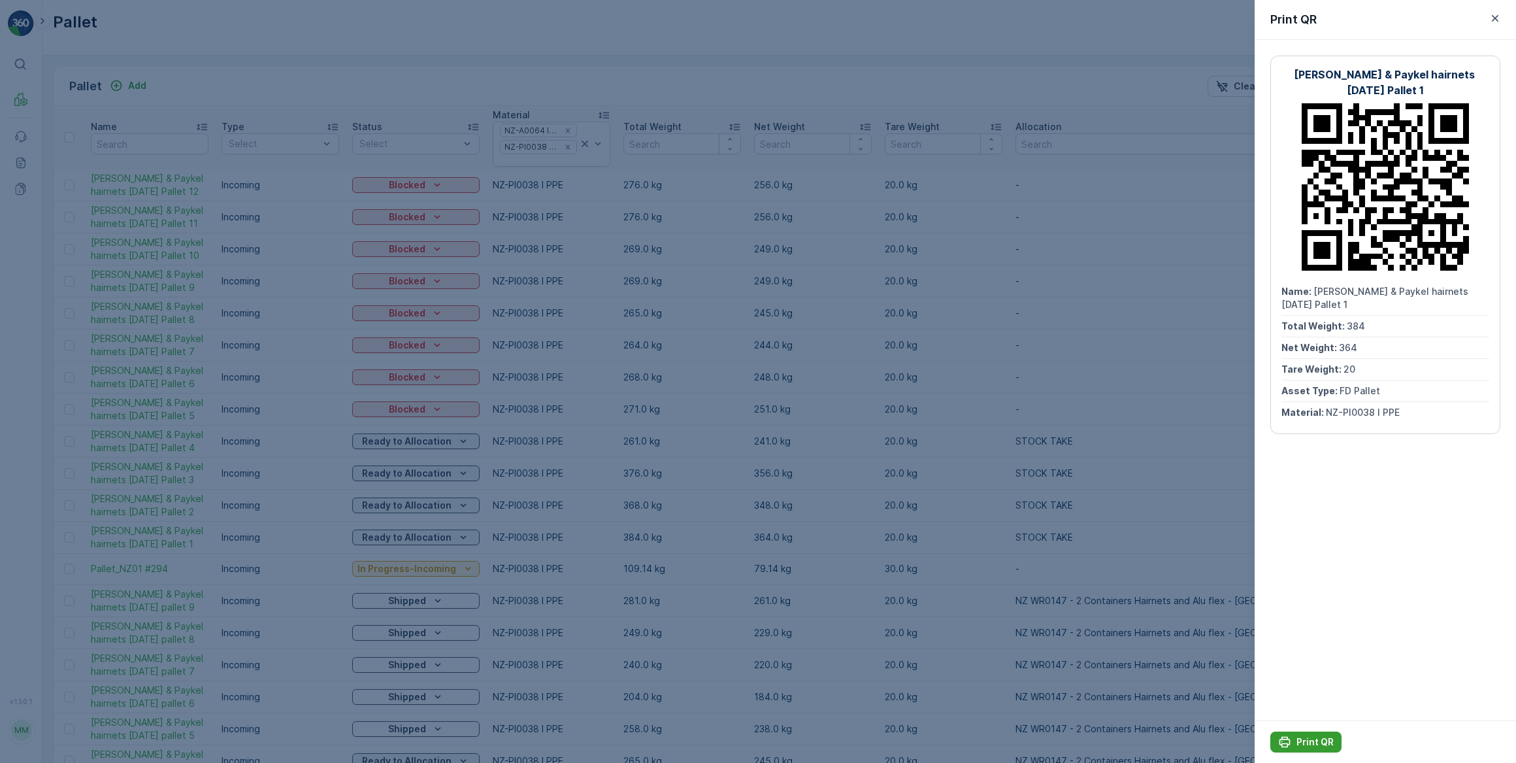
click at [1314, 741] on p "Print QR" at bounding box center [1315, 741] width 37 height 13
click at [1494, 19] on icon "button" at bounding box center [1495, 18] width 13 height 13
